Goal: Task Accomplishment & Management: Complete application form

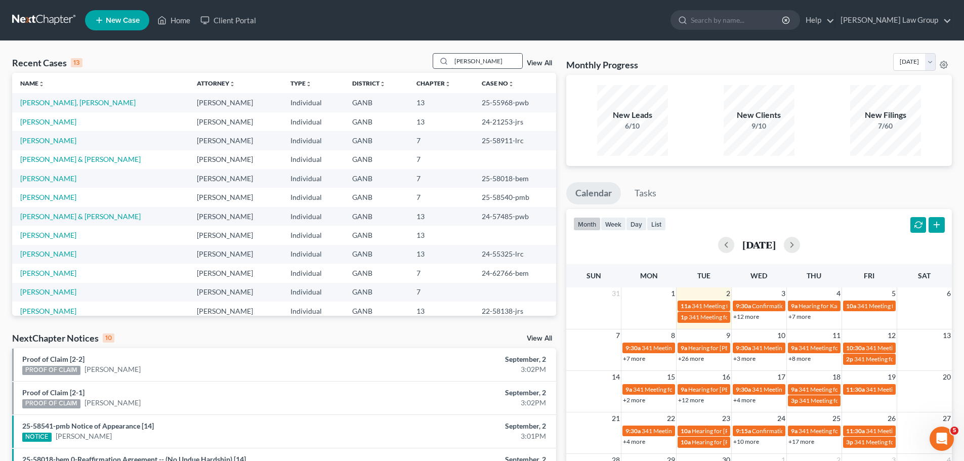
scroll to position [31, 0]
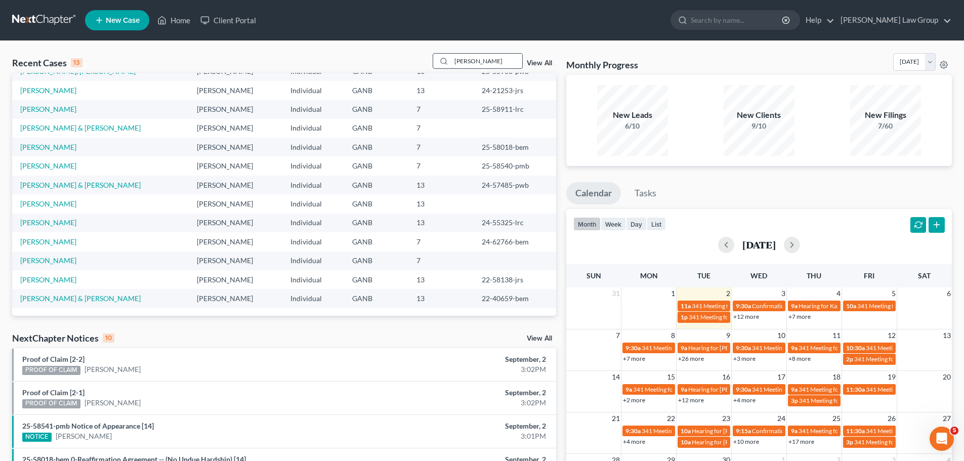
click at [506, 56] on input "[PERSON_NAME]" at bounding box center [486, 61] width 71 height 15
drag, startPoint x: 501, startPoint y: 59, endPoint x: 363, endPoint y: 48, distance: 138.1
click at [363, 48] on div "Recent Cases 13 [PERSON_NAME] View All Name unfold_more expand_more expand_less…" at bounding box center [482, 375] width 964 height 669
type input "ludnie"
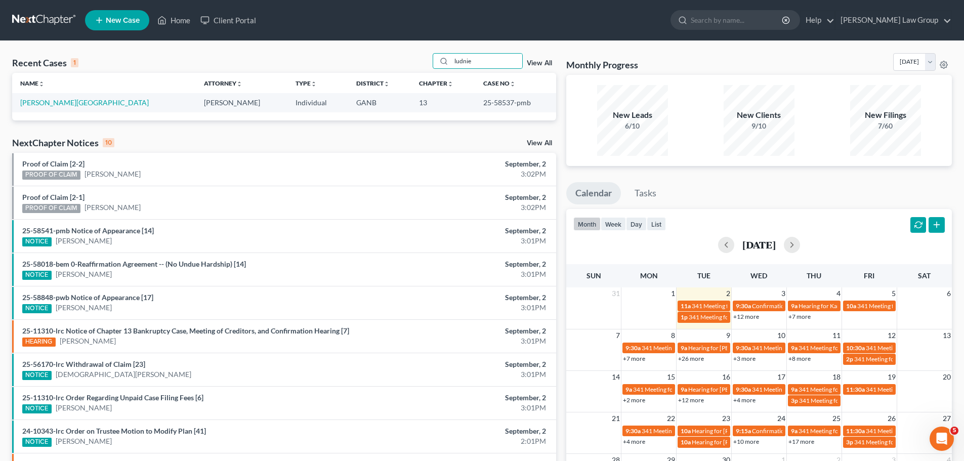
scroll to position [0, 0]
click at [51, 100] on link "[PERSON_NAME][GEOGRAPHIC_DATA]" at bounding box center [84, 102] width 129 height 9
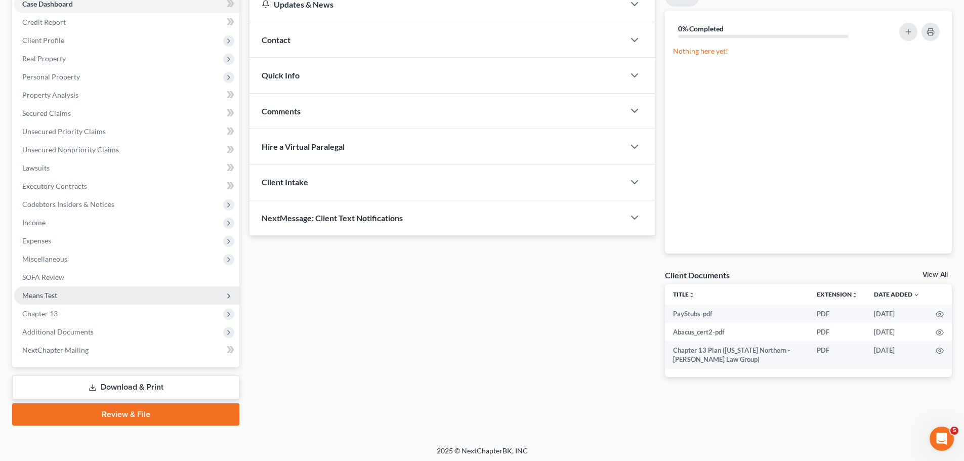
scroll to position [113, 0]
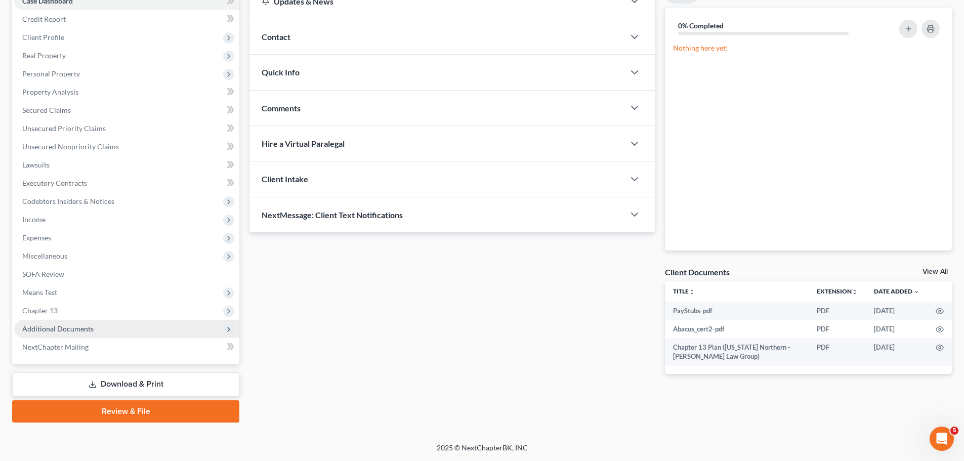
click at [120, 334] on span "Additional Documents" at bounding box center [126, 329] width 225 height 18
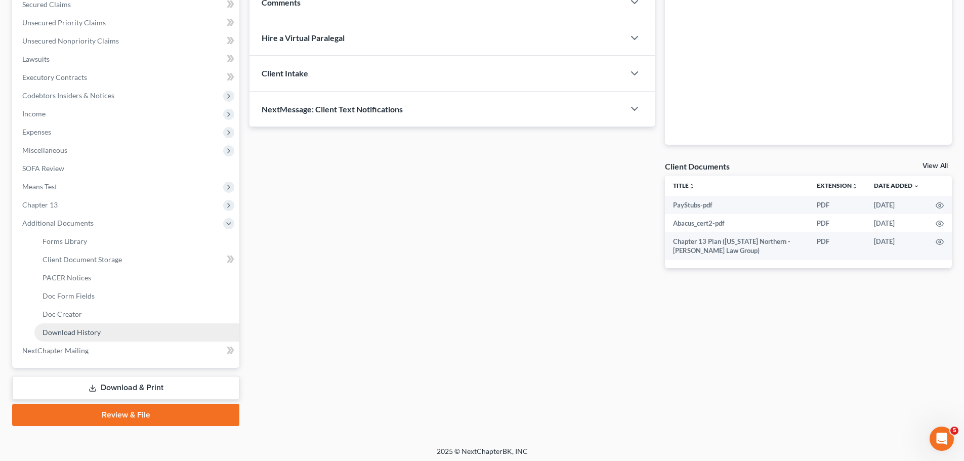
scroll to position [223, 0]
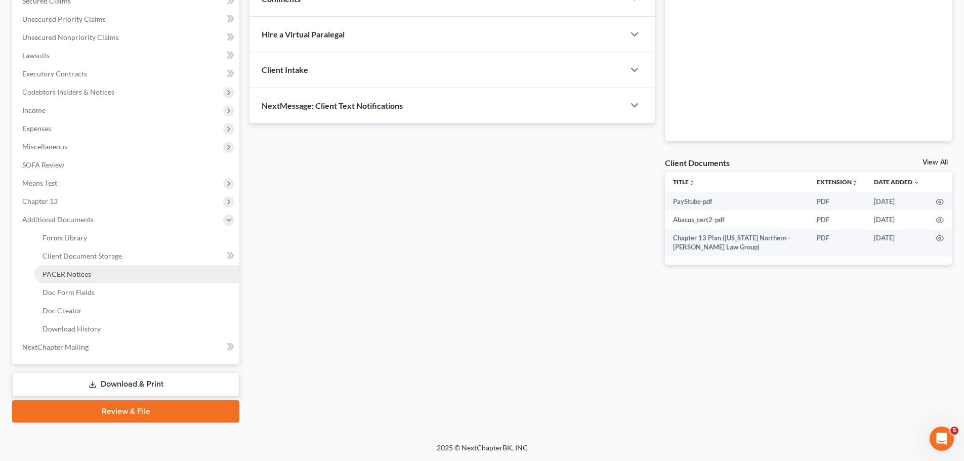
click at [97, 272] on link "PACER Notices" at bounding box center [136, 274] width 205 height 18
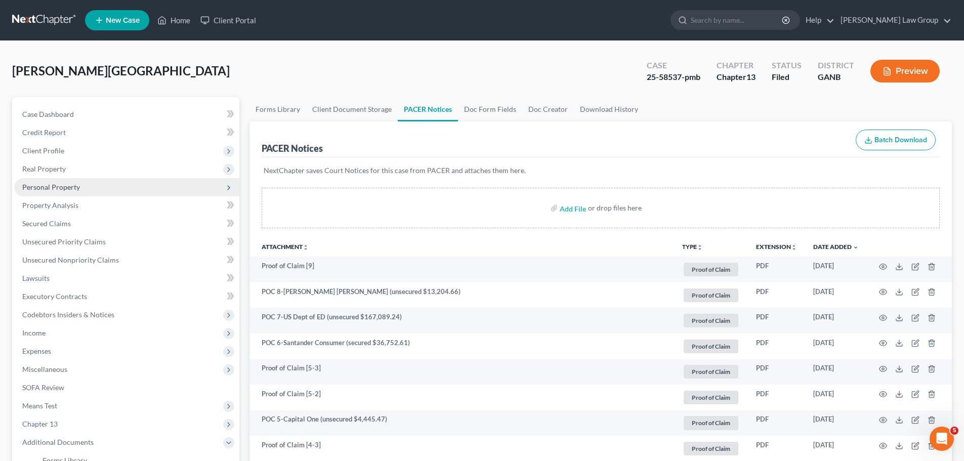
drag, startPoint x: 65, startPoint y: 175, endPoint x: 71, endPoint y: 179, distance: 6.6
click at [65, 175] on span "Real Property" at bounding box center [126, 169] width 225 height 18
click at [82, 181] on link "Properties Owned" at bounding box center [136, 187] width 205 height 18
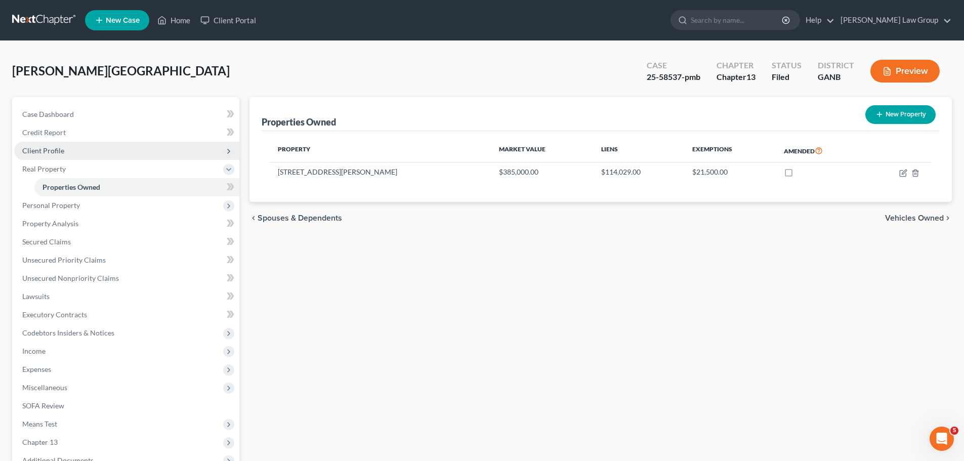
click at [90, 145] on span "Client Profile" at bounding box center [126, 151] width 225 height 18
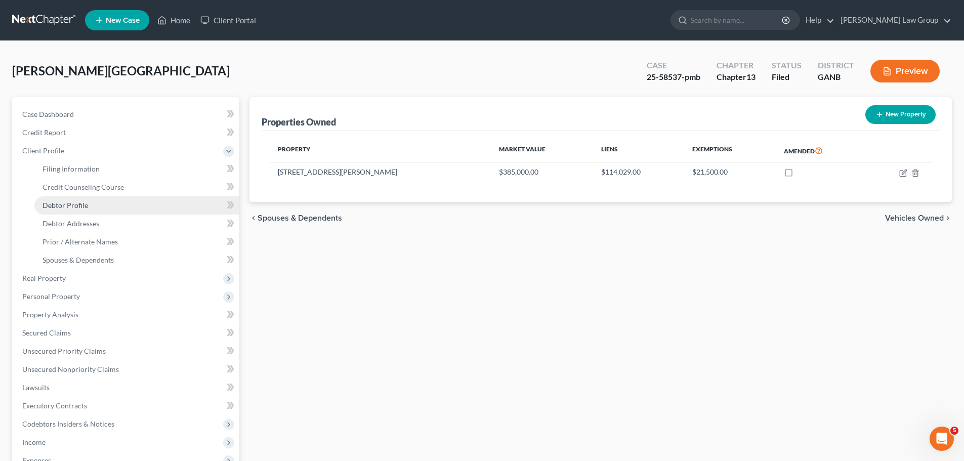
click at [73, 198] on link "Debtor Profile" at bounding box center [136, 205] width 205 height 18
select select "4"
select select "2"
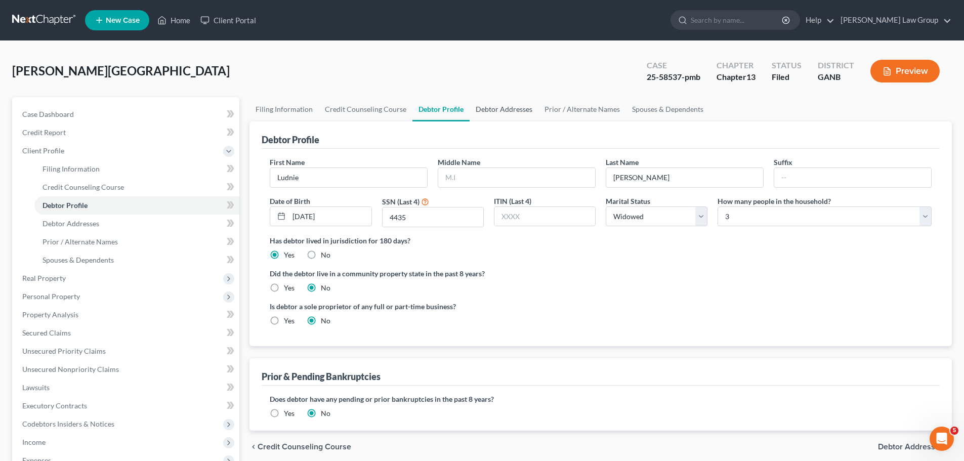
click at [502, 106] on link "Debtor Addresses" at bounding box center [504, 109] width 69 height 24
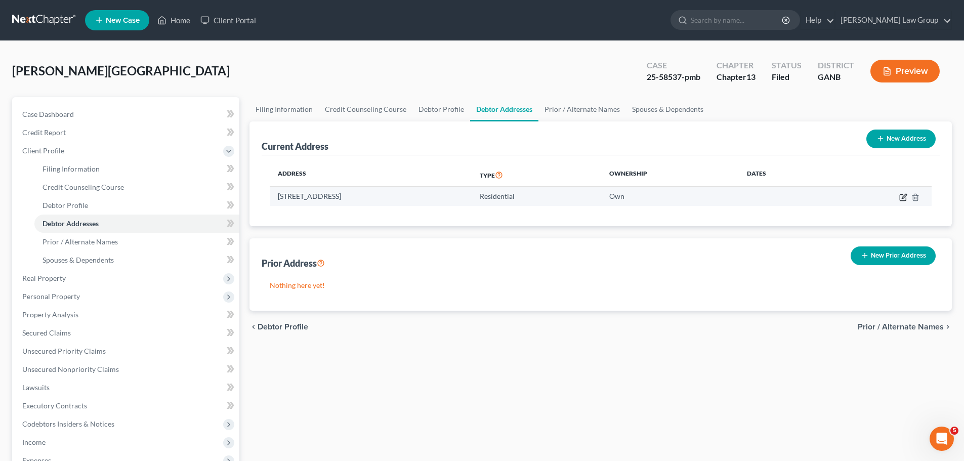
click at [902, 197] on icon "button" at bounding box center [903, 197] width 8 height 8
select select "10"
select select "27"
select select "0"
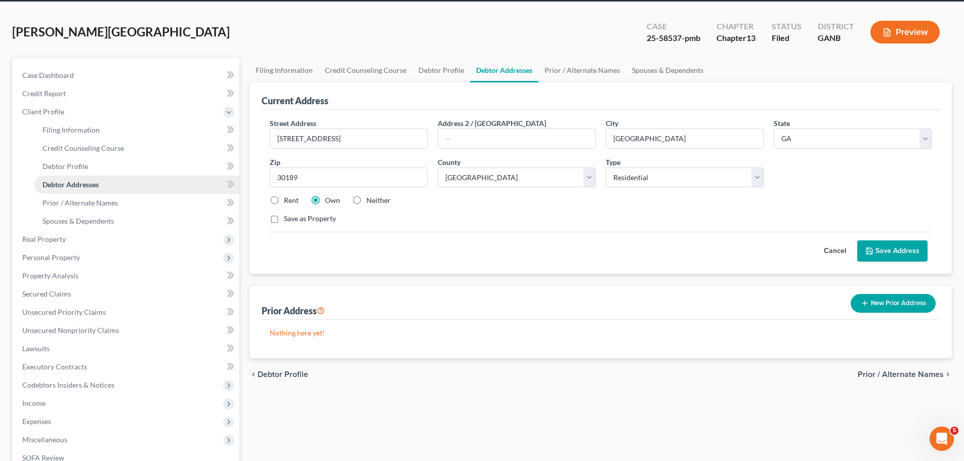
scroll to position [51, 0]
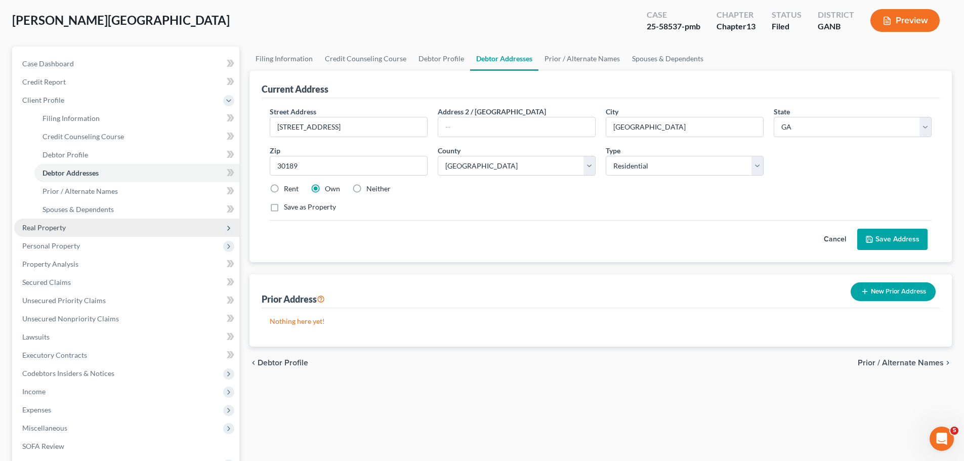
click at [66, 227] on span "Real Property" at bounding box center [126, 228] width 225 height 18
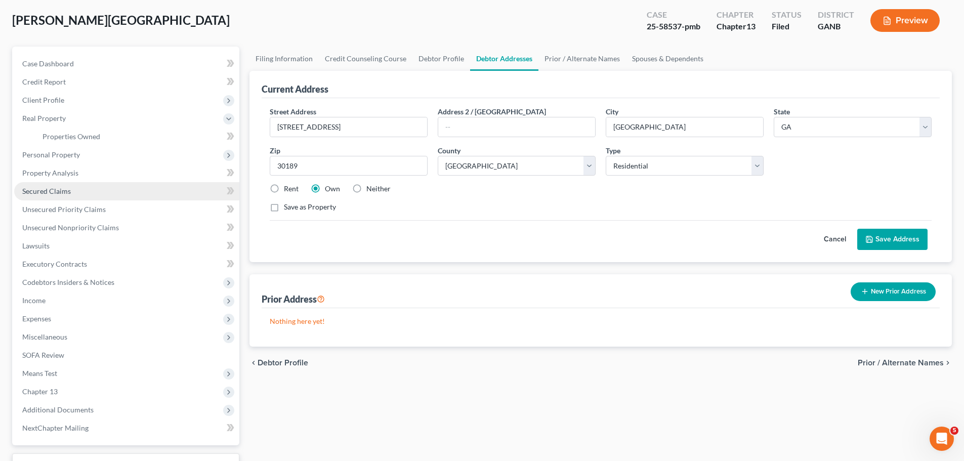
click at [66, 189] on span "Secured Claims" at bounding box center [46, 191] width 49 height 9
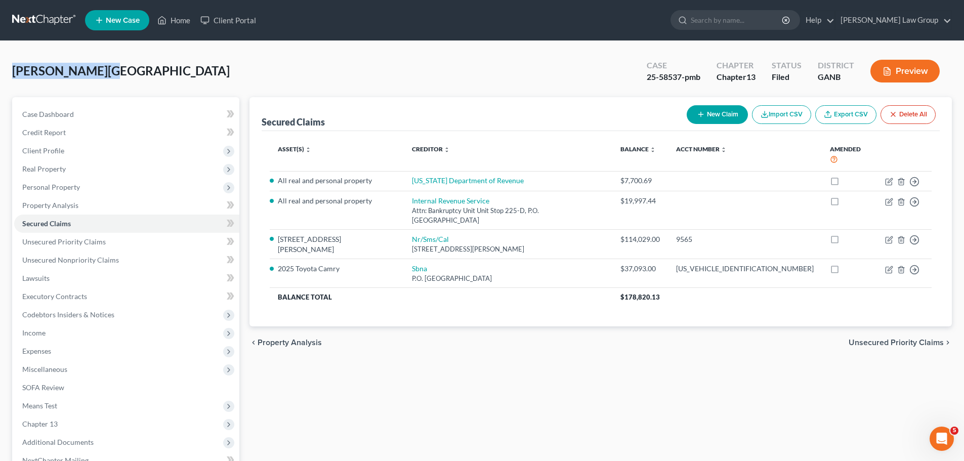
drag, startPoint x: 105, startPoint y: 68, endPoint x: 11, endPoint y: 69, distance: 94.7
click at [11, 69] on div "[PERSON_NAME] Upgraded Case 25-58537-pmb Chapter Chapter 13 Status Filed Distri…" at bounding box center [482, 298] width 964 height 515
copy span "[PERSON_NAME][GEOGRAPHIC_DATA]"
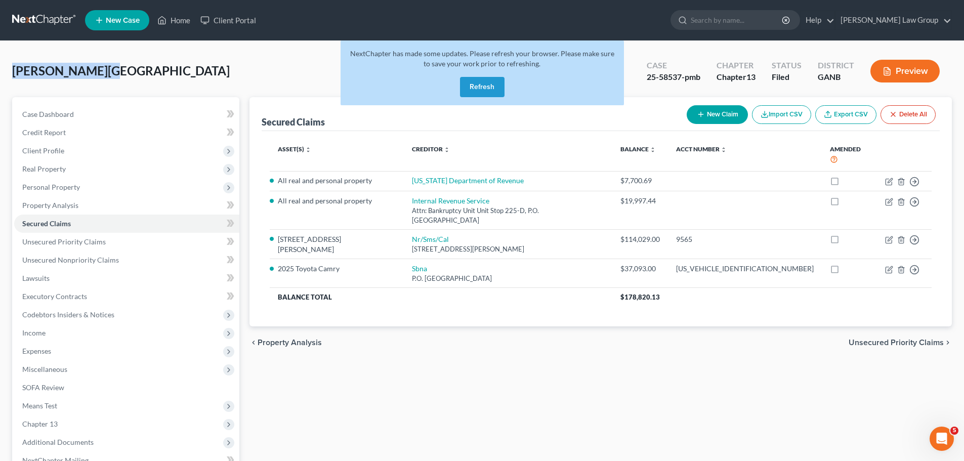
click at [485, 80] on button "Refresh" at bounding box center [482, 87] width 45 height 20
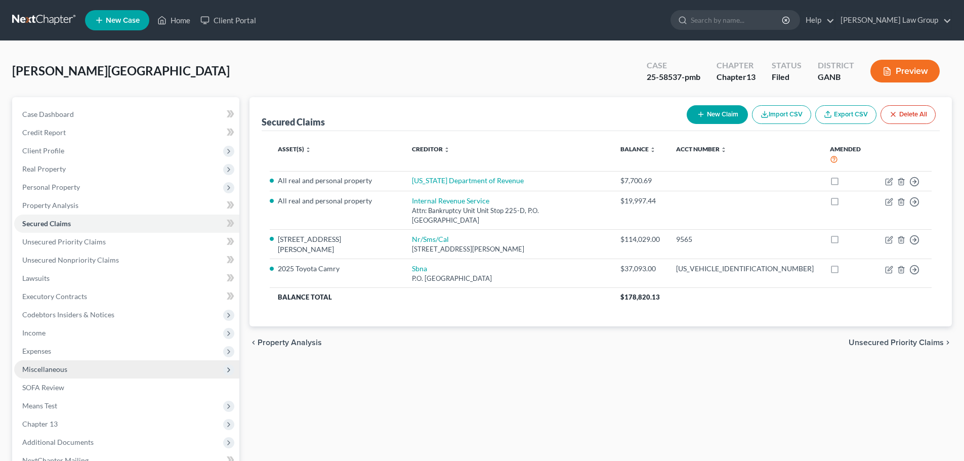
scroll to position [113, 0]
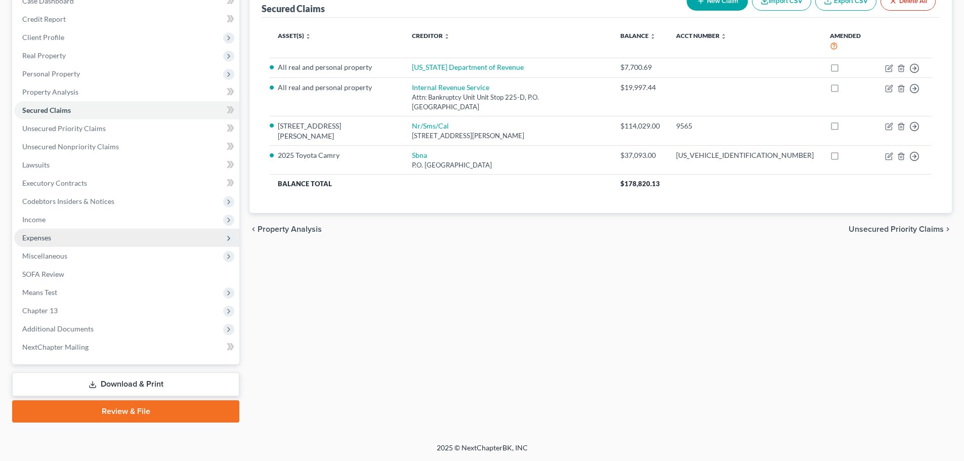
click at [66, 233] on span "Expenses" at bounding box center [126, 238] width 225 height 18
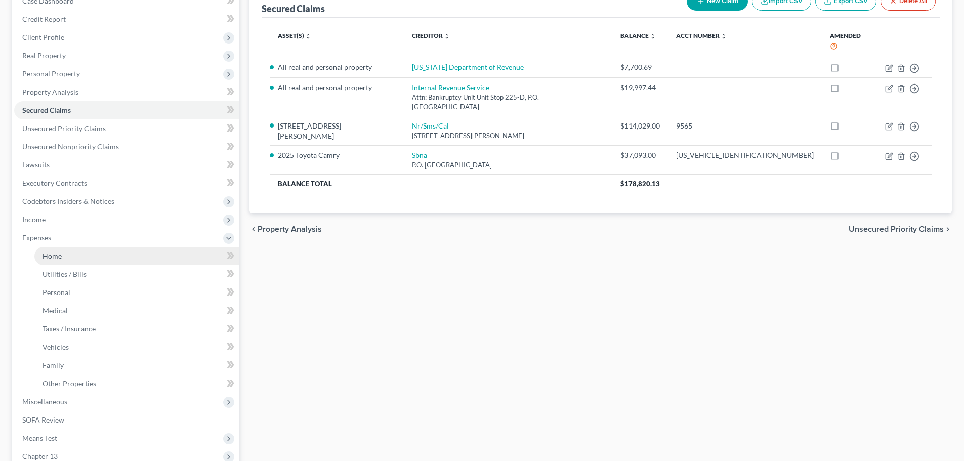
click at [99, 255] on link "Home" at bounding box center [136, 256] width 205 height 18
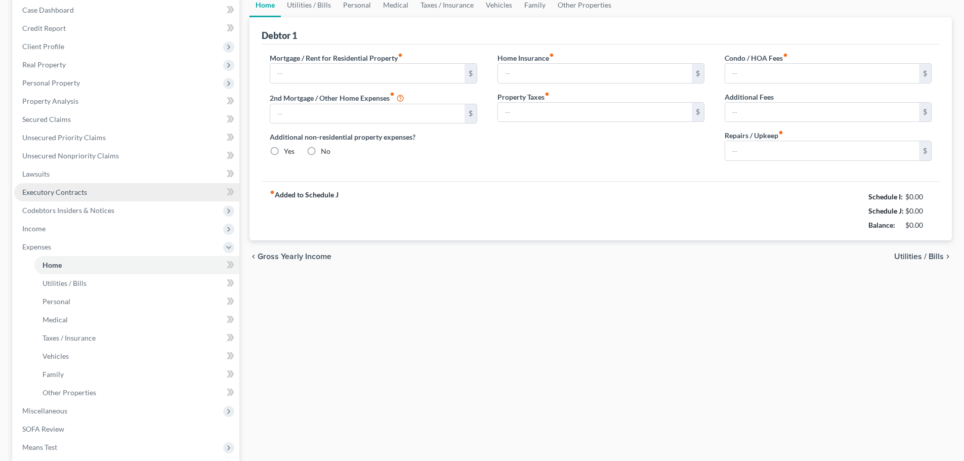
type input "1,200.00"
type input "0.00"
radio input "true"
type input "0.00"
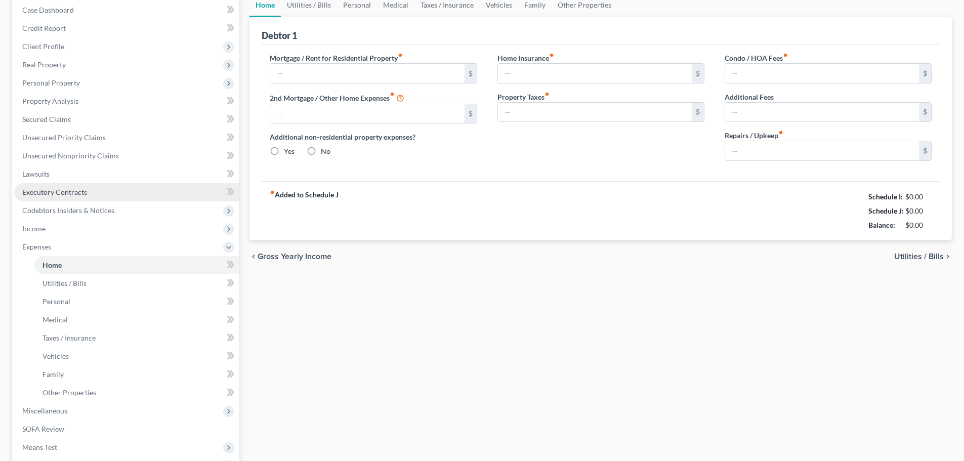
type input "0.00"
type input "200.00"
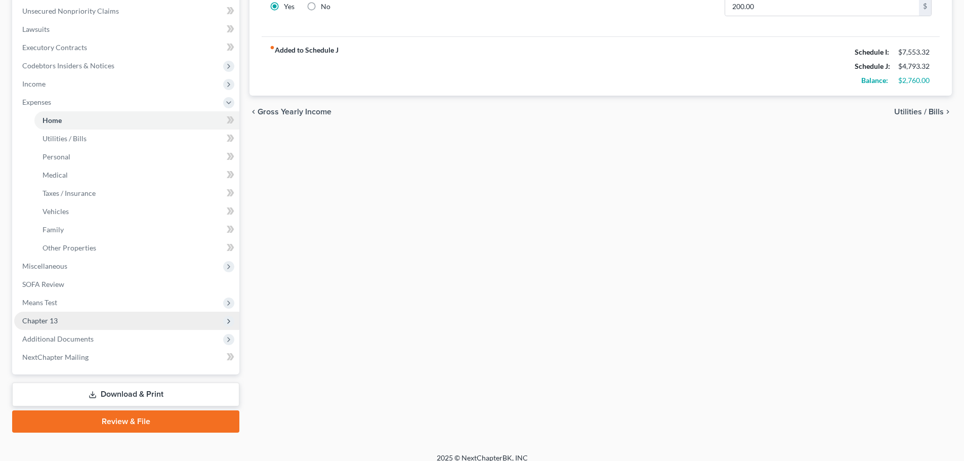
scroll to position [253, 0]
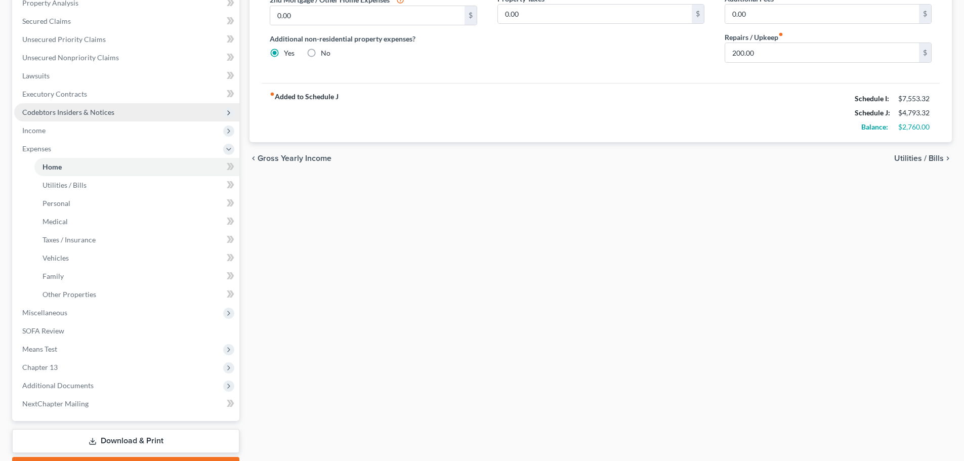
click at [98, 108] on span "Codebtors Insiders & Notices" at bounding box center [68, 112] width 92 height 9
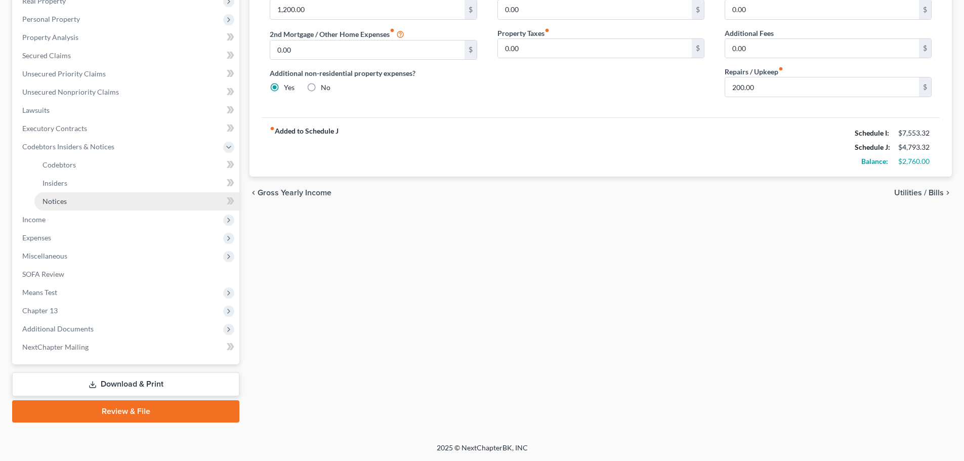
click at [68, 199] on link "Notices" at bounding box center [136, 201] width 205 height 18
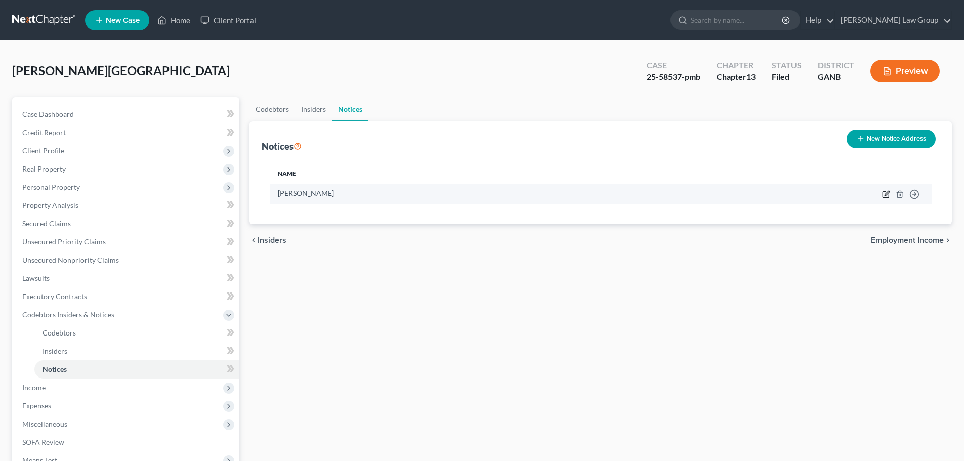
click at [889, 195] on icon "button" at bounding box center [886, 194] width 8 height 8
select select "10"
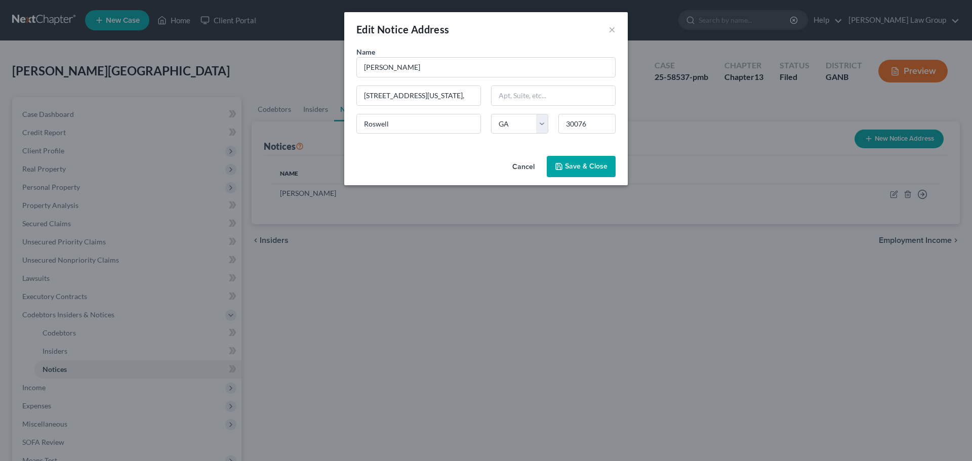
click at [581, 165] on span "Save & Close" at bounding box center [586, 166] width 43 height 9
